Goal: Navigation & Orientation: Understand site structure

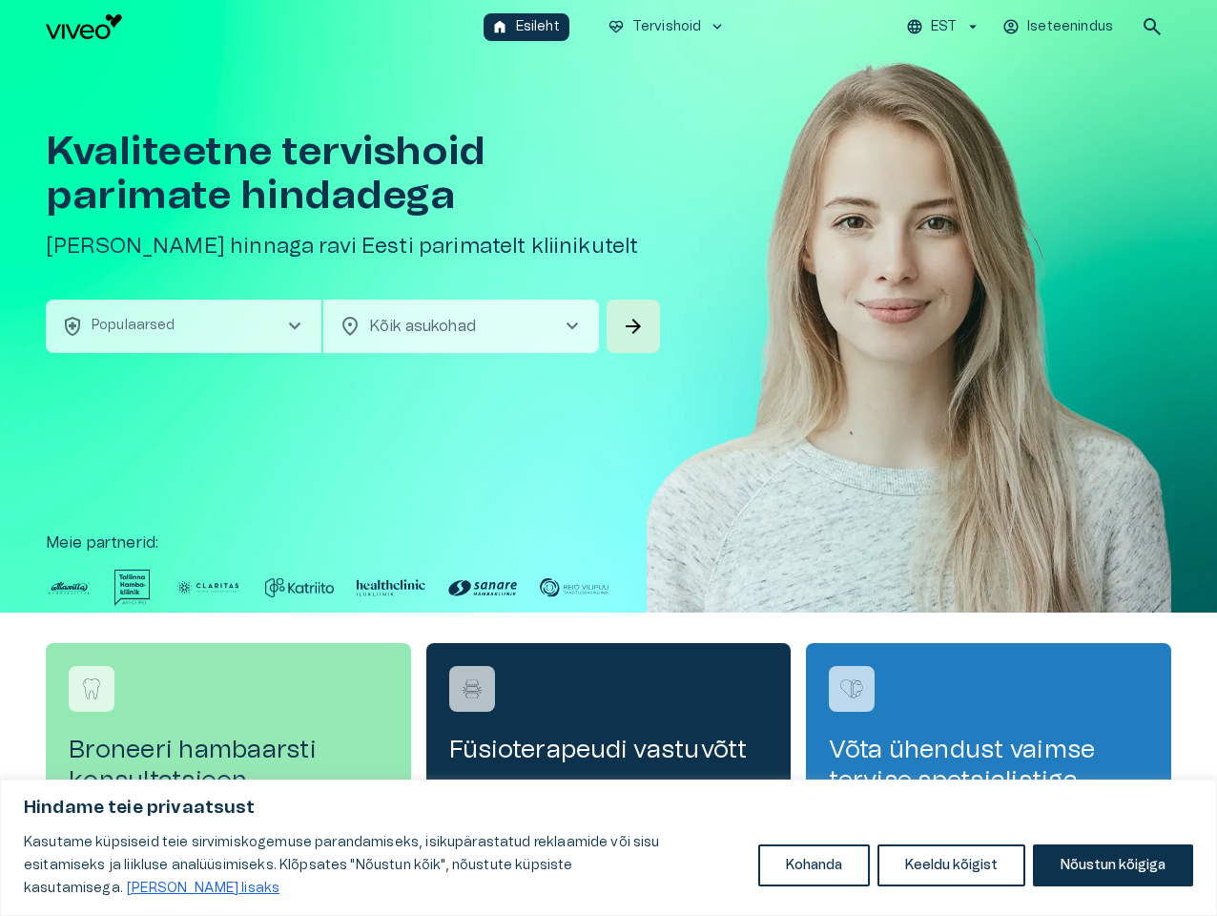
click at [814, 877] on button "Kohanda" at bounding box center [814, 865] width 112 height 42
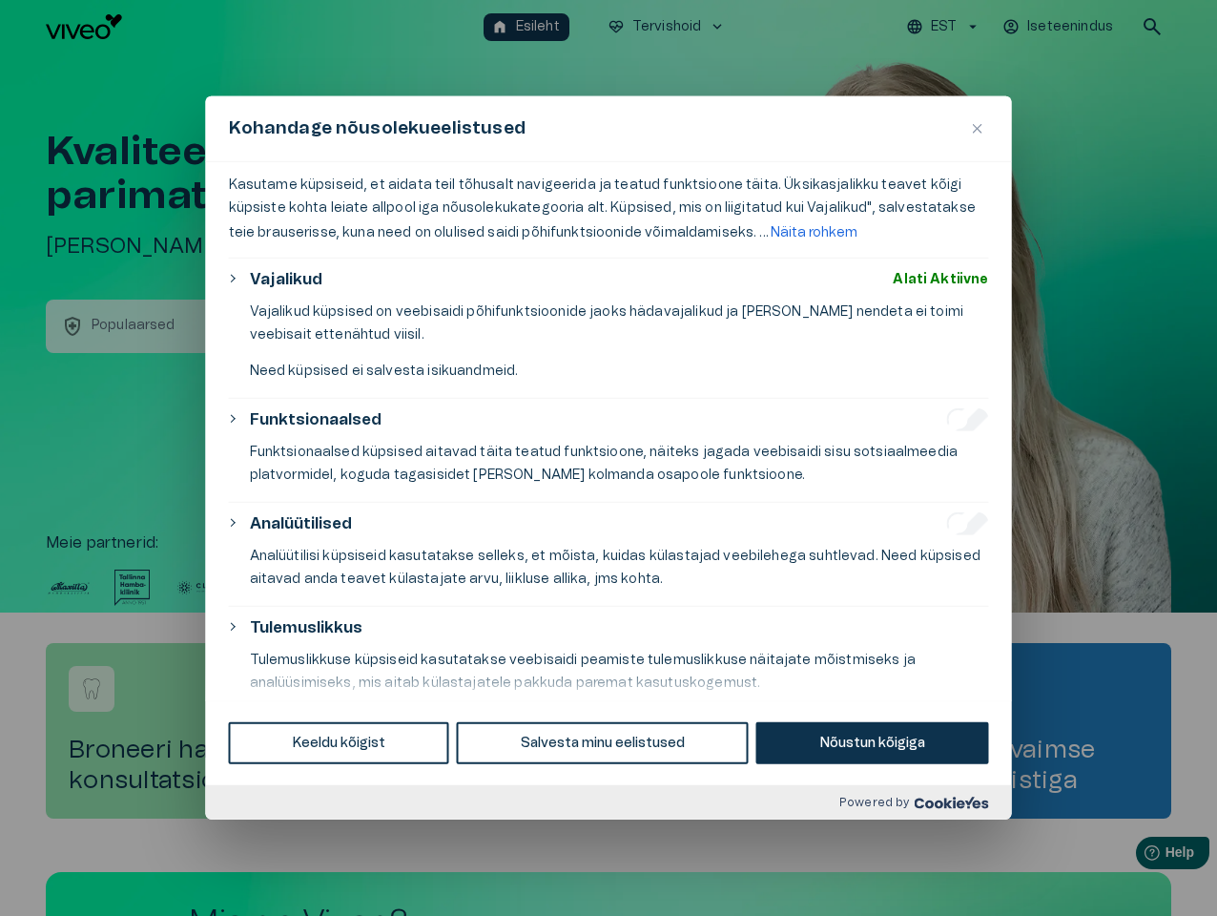
click at [952, 877] on div at bounding box center [608, 458] width 1217 height 916
click at [1112, 877] on div at bounding box center [608, 458] width 1217 height 916
click at [609, 246] on p "Kasutame küpsiseid, et aidata teil tõhusalt navigeerida ja teatud funktsioone t…" at bounding box center [609, 210] width 760 height 72
click at [946, 27] on div at bounding box center [608, 458] width 1217 height 916
click at [1060, 27] on div at bounding box center [608, 458] width 1217 height 916
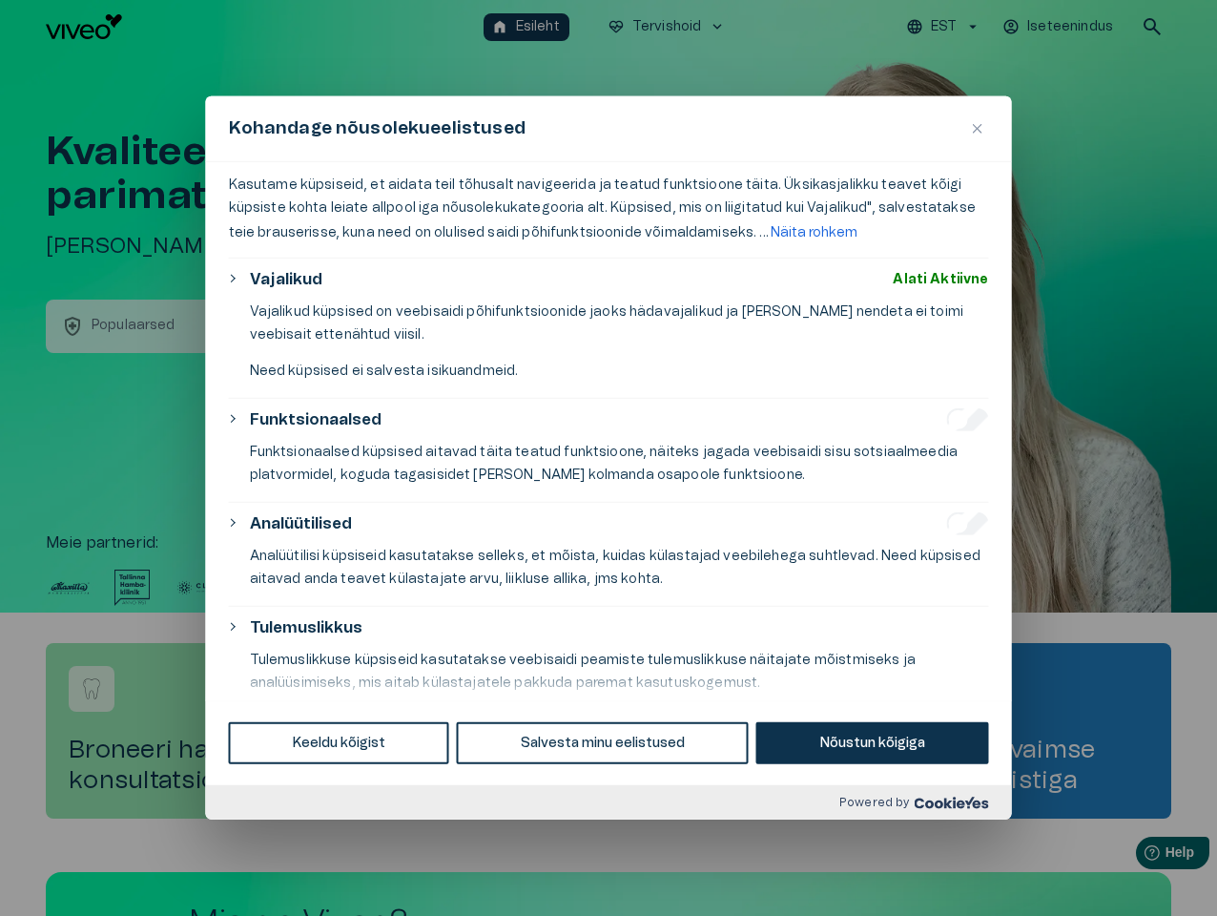
click at [1152, 27] on div at bounding box center [608, 458] width 1217 height 916
click at [183, 326] on div at bounding box center [608, 458] width 1217 height 916
click at [461, 326] on p "Vajalikud küpsised on veebisaidi põhifunktsioonide jaoks hädavajalikud ja [PERS…" at bounding box center [619, 323] width 739 height 46
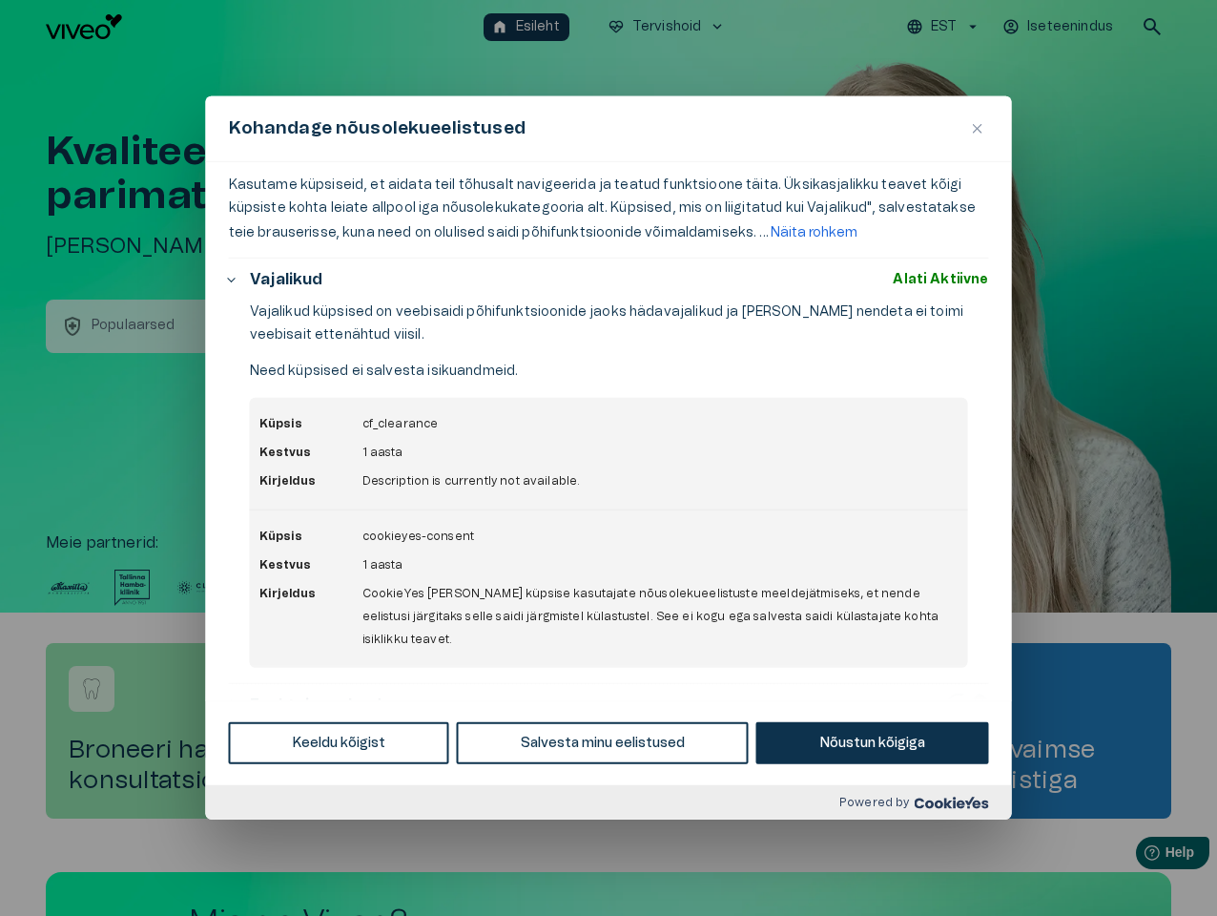
click at [633, 326] on p "Vajalikud küpsised on veebisaidi põhifunktsioonide jaoks hädavajalikud ja [PERS…" at bounding box center [619, 323] width 739 height 46
